Goal: Find specific page/section: Find specific page/section

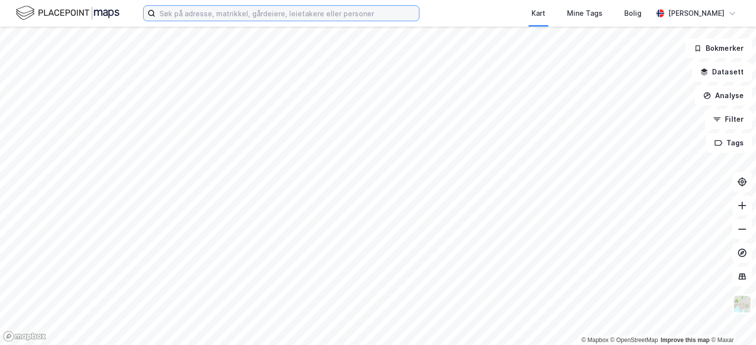
click at [215, 14] on input at bounding box center [286, 13] width 263 height 15
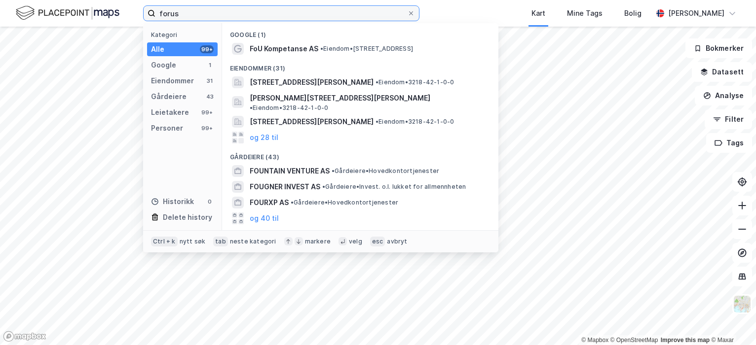
type input "forus"
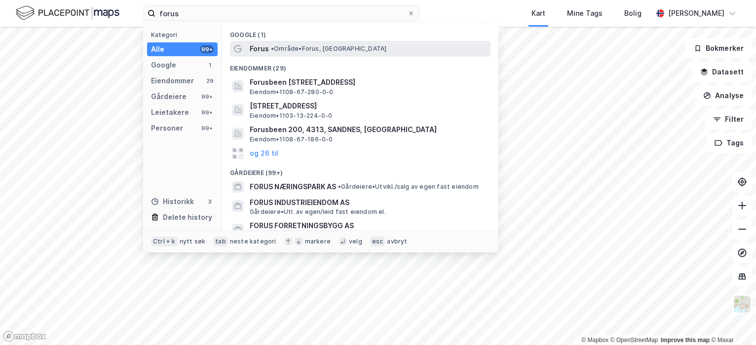
click at [354, 51] on span "• Område • Forus, [GEOGRAPHIC_DATA]" at bounding box center [328, 49] width 115 height 8
